Goal: Task Accomplishment & Management: Use online tool/utility

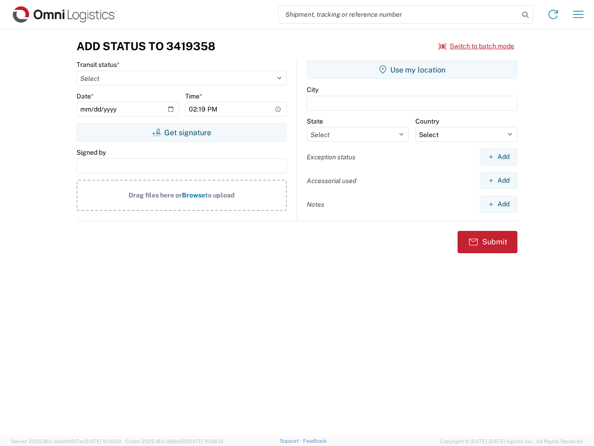
click at [399, 14] on input "search" at bounding box center [399, 15] width 241 height 18
click at [526, 15] on icon at bounding box center [525, 14] width 13 height 13
click at [554, 14] on icon at bounding box center [553, 14] width 15 height 15
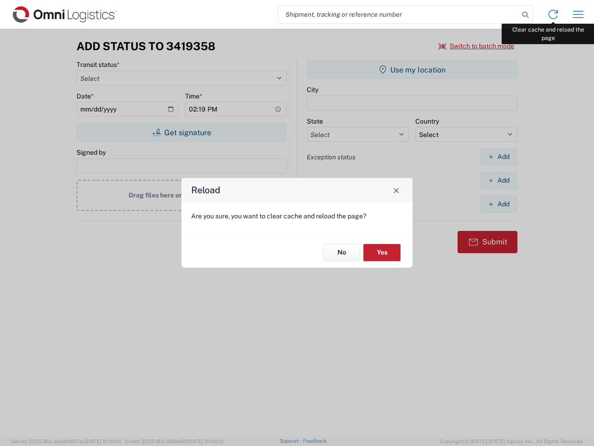
click at [579, 14] on div "Reload Are you sure, you want to clear cache and reload the page? No Yes" at bounding box center [297, 223] width 594 height 446
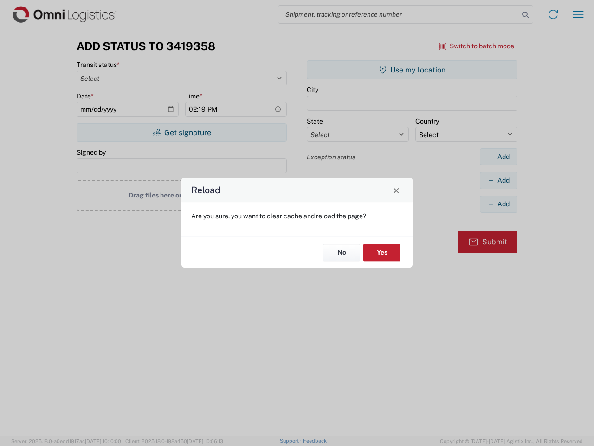
click at [477, 46] on div "Reload Are you sure, you want to clear cache and reload the page? No Yes" at bounding box center [297, 223] width 594 height 446
click at [182, 132] on div "Reload Are you sure, you want to clear cache and reload the page? No Yes" at bounding box center [297, 223] width 594 height 446
click at [412, 70] on div "Reload Are you sure, you want to clear cache and reload the page? No Yes" at bounding box center [297, 223] width 594 height 446
click at [499, 156] on div "Reload Are you sure, you want to clear cache and reload the page? No Yes" at bounding box center [297, 223] width 594 height 446
click at [499, 180] on div "Reload Are you sure, you want to clear cache and reload the page? No Yes" at bounding box center [297, 223] width 594 height 446
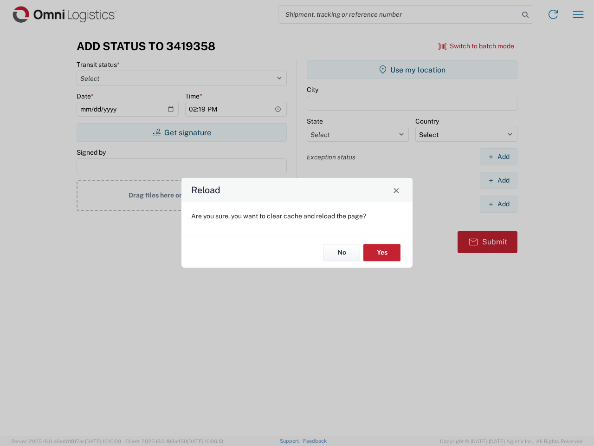
click at [499, 204] on div "Reload Are you sure, you want to clear cache and reload the page? No Yes" at bounding box center [297, 223] width 594 height 446
